Goal: Task Accomplishment & Management: Manage account settings

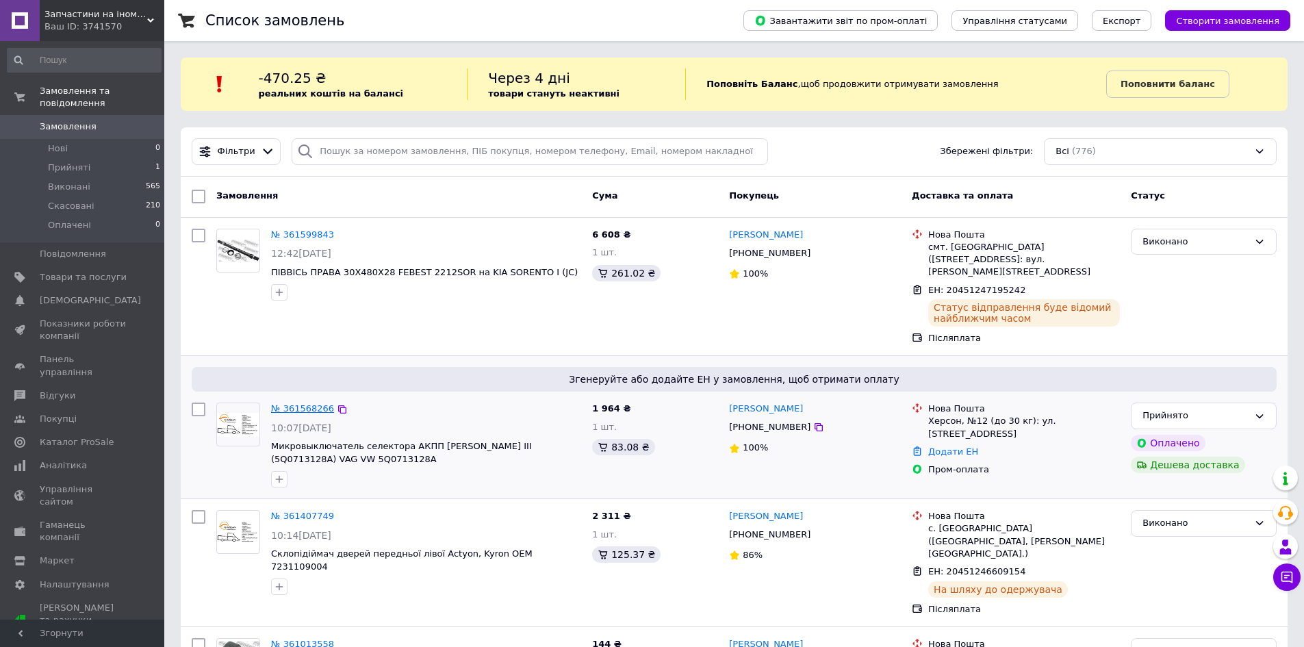
click at [299, 403] on link "№ 361568266" at bounding box center [302, 408] width 63 height 10
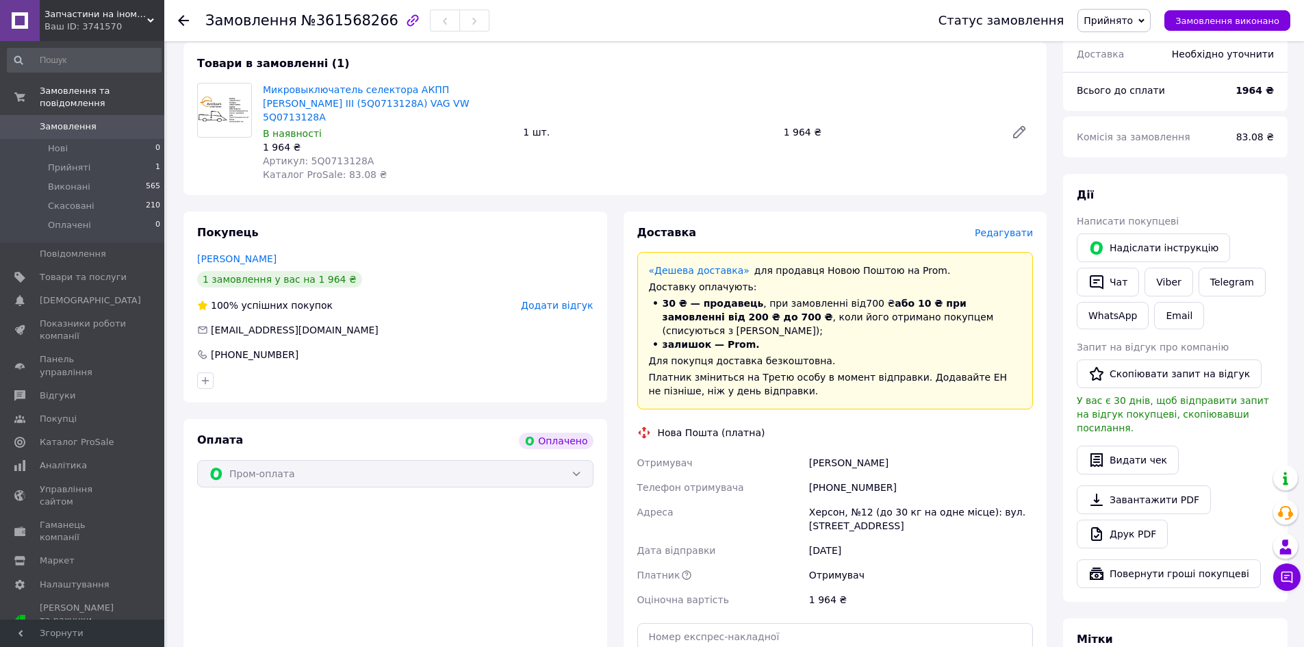
scroll to position [479, 0]
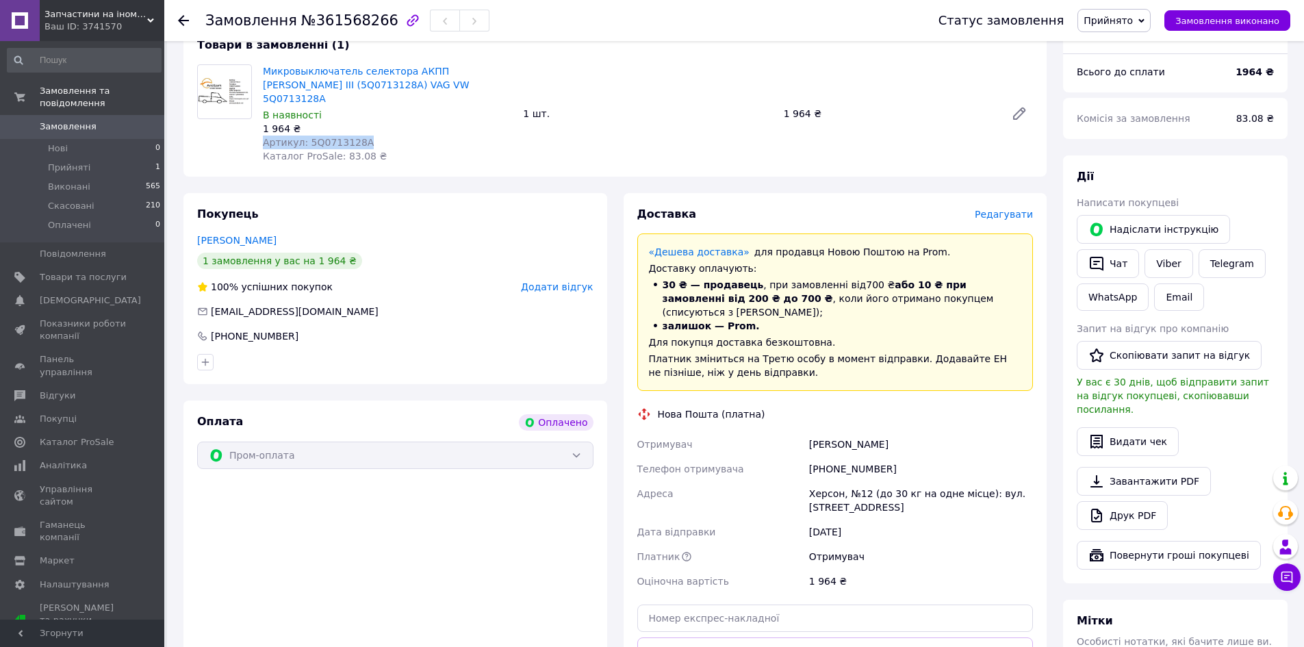
drag, startPoint x: 364, startPoint y: 114, endPoint x: 260, endPoint y: 114, distance: 104.1
click at [260, 114] on div "Микровыключатель селектора АКПП [PERSON_NAME] III (5Q0713128A) VAG VW 5Q0713128…" at bounding box center [387, 114] width 260 height 104
copy span "Артикул: 5Q0713128A"
drag, startPoint x: 892, startPoint y: 427, endPoint x: 808, endPoint y: 420, distance: 83.8
click at [808, 457] on div "[PHONE_NUMBER]" at bounding box center [921, 469] width 229 height 25
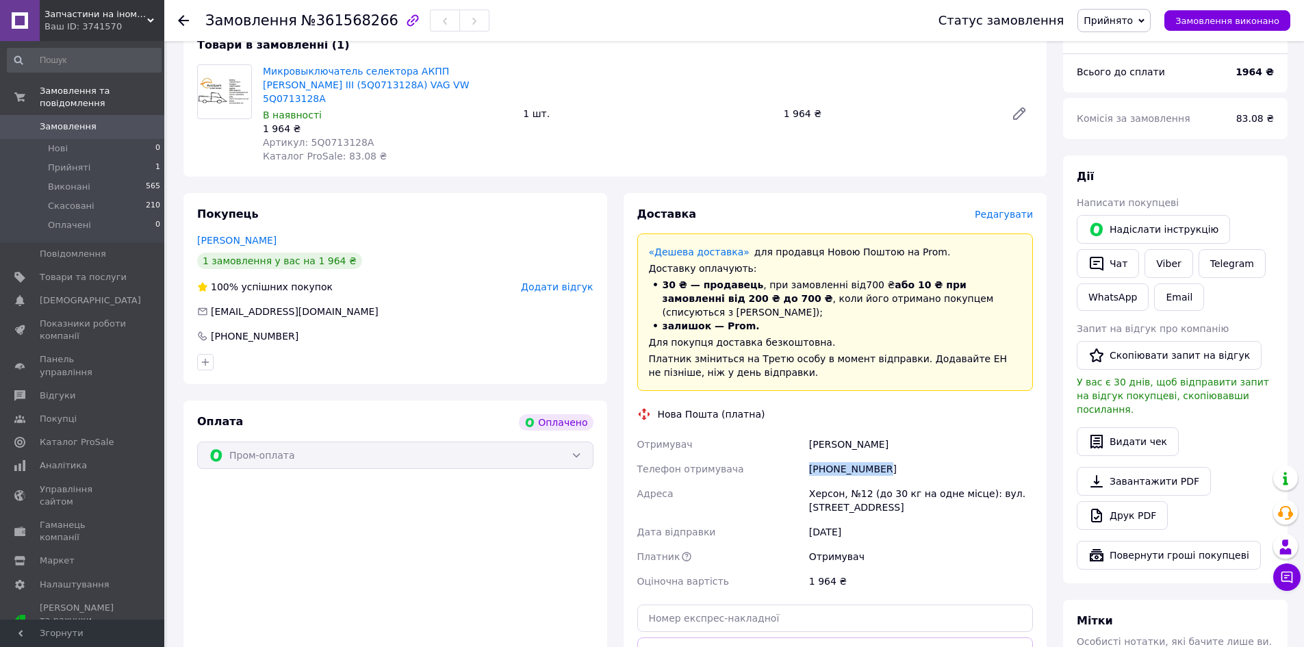
copy div "[PHONE_NUMBER]"
drag, startPoint x: 786, startPoint y: 412, endPoint x: 772, endPoint y: 412, distance: 13.7
click at [772, 432] on div "Отримувач [PERSON_NAME] Телефон отримувача [PHONE_NUMBER] [GEOGRAPHIC_DATA], №1…" at bounding box center [836, 513] width 402 height 162
copy div "Отримувач [PERSON_NAME]"
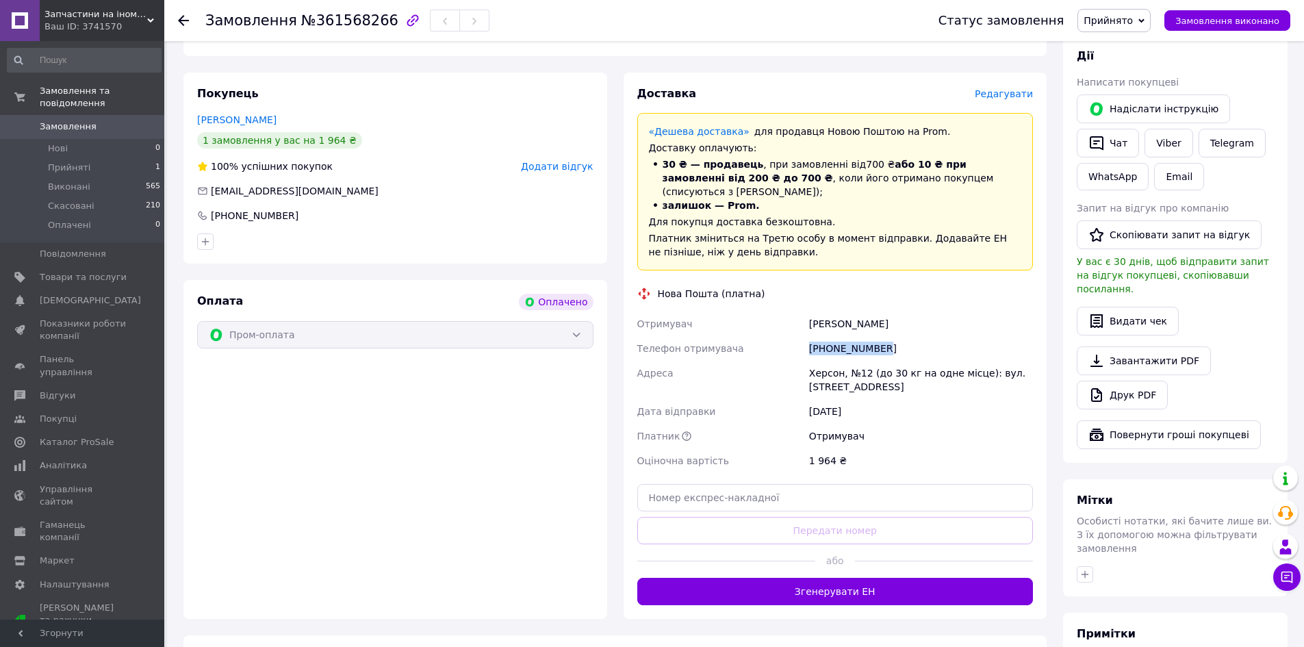
scroll to position [743, 0]
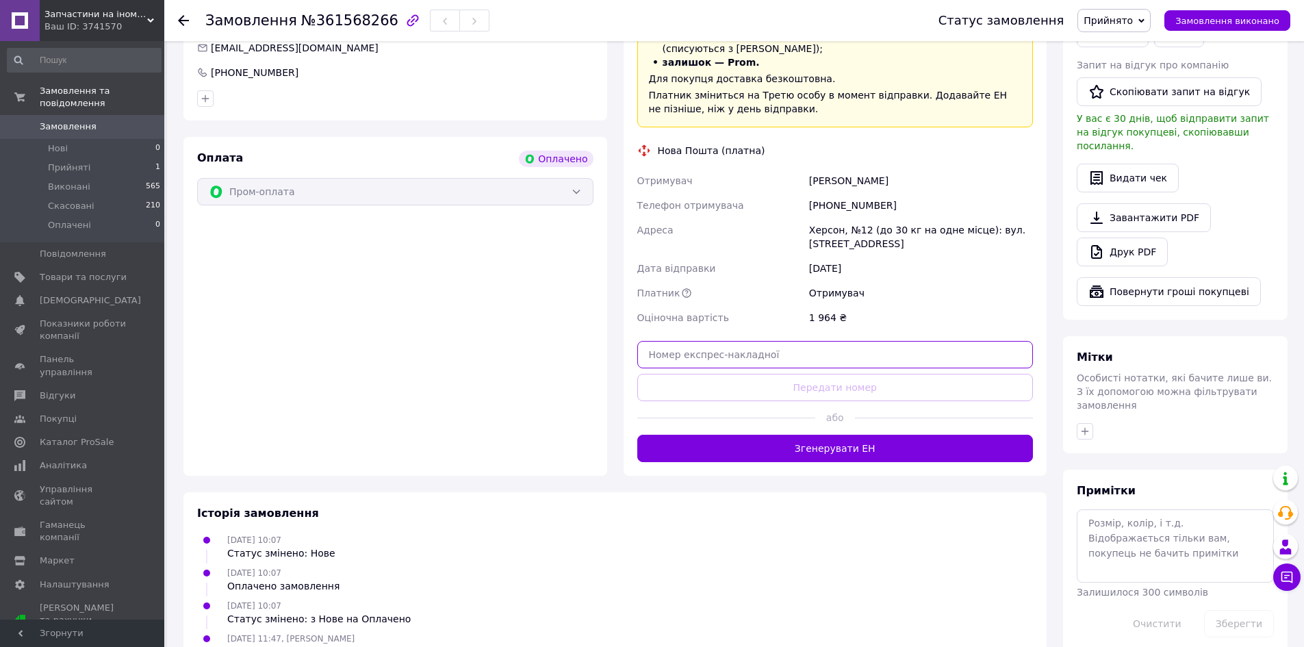
click at [716, 341] on input "text" at bounding box center [835, 354] width 396 height 27
paste input "20451247443054"
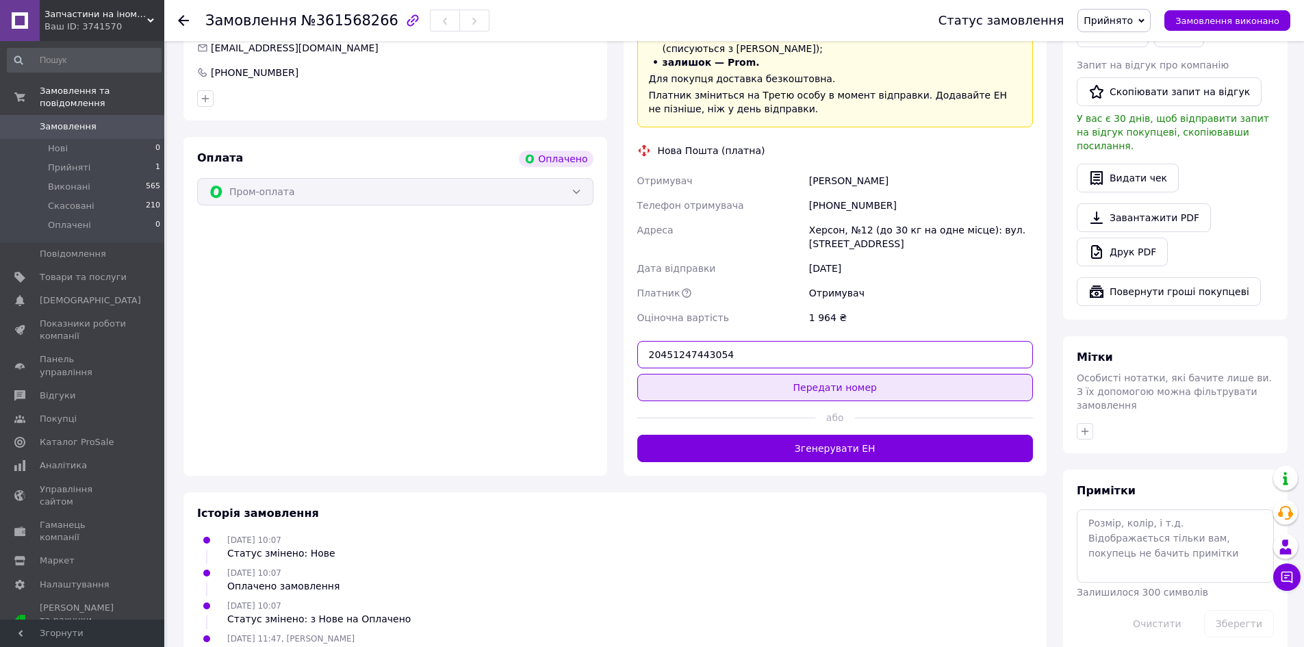
type input "20451247443054"
click at [778, 374] on button "Передати номер" at bounding box center [835, 387] width 396 height 27
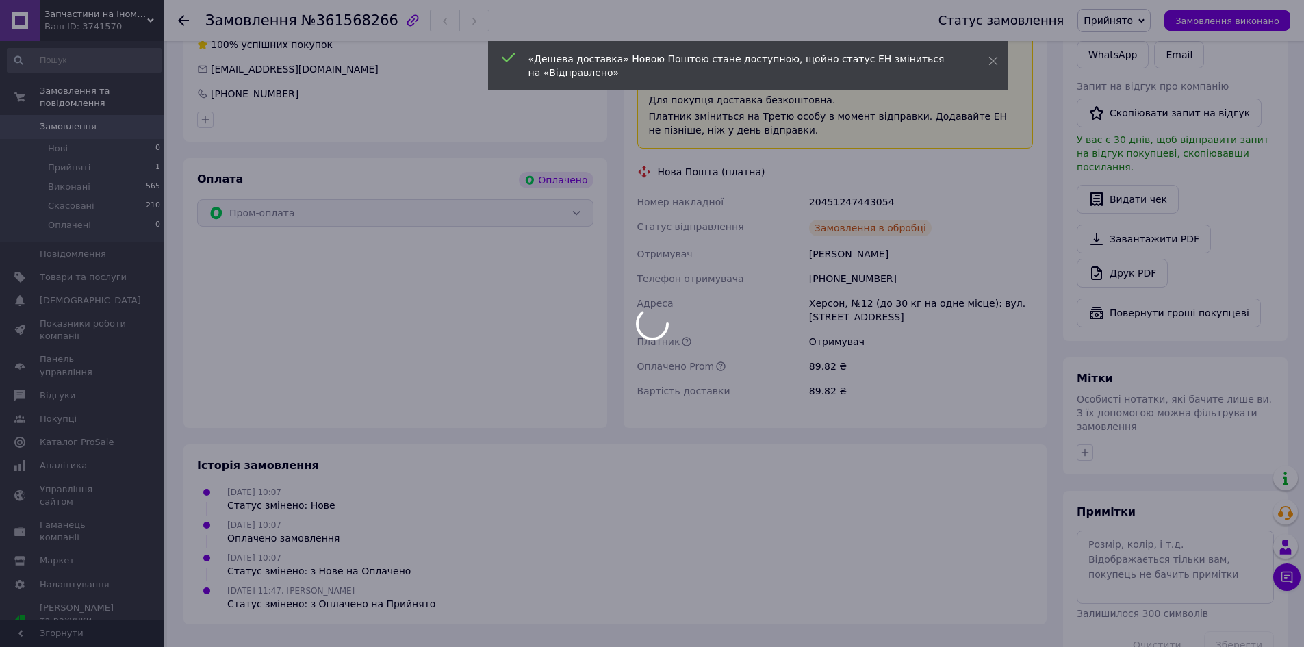
scroll to position [739, 0]
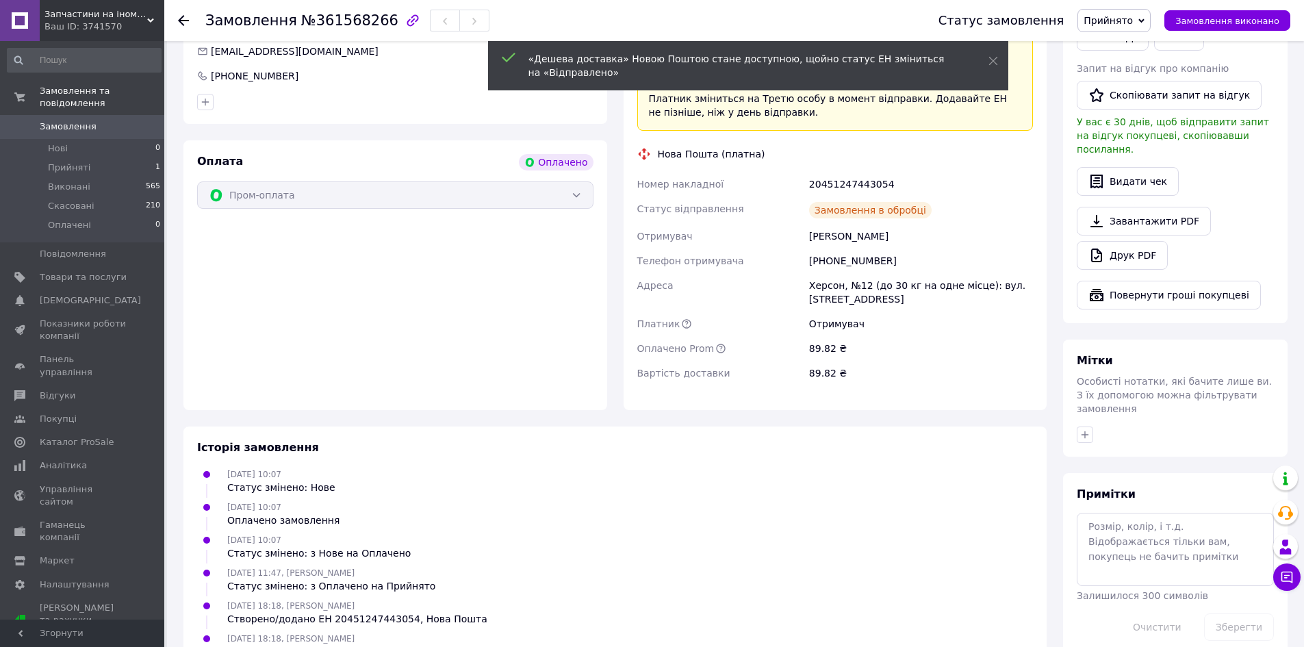
click at [1133, 26] on span "Прийнято" at bounding box center [1108, 20] width 49 height 11
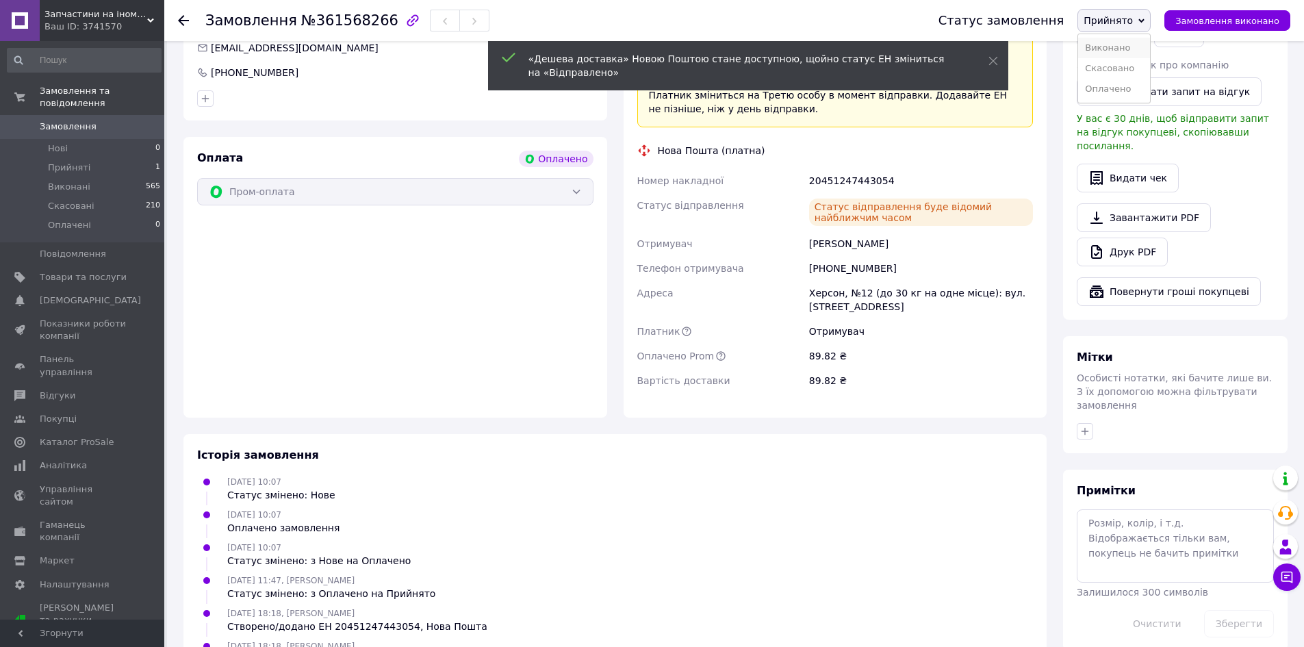
click at [1120, 44] on li "Виконано" at bounding box center [1114, 48] width 72 height 21
